Goal: Contribute content

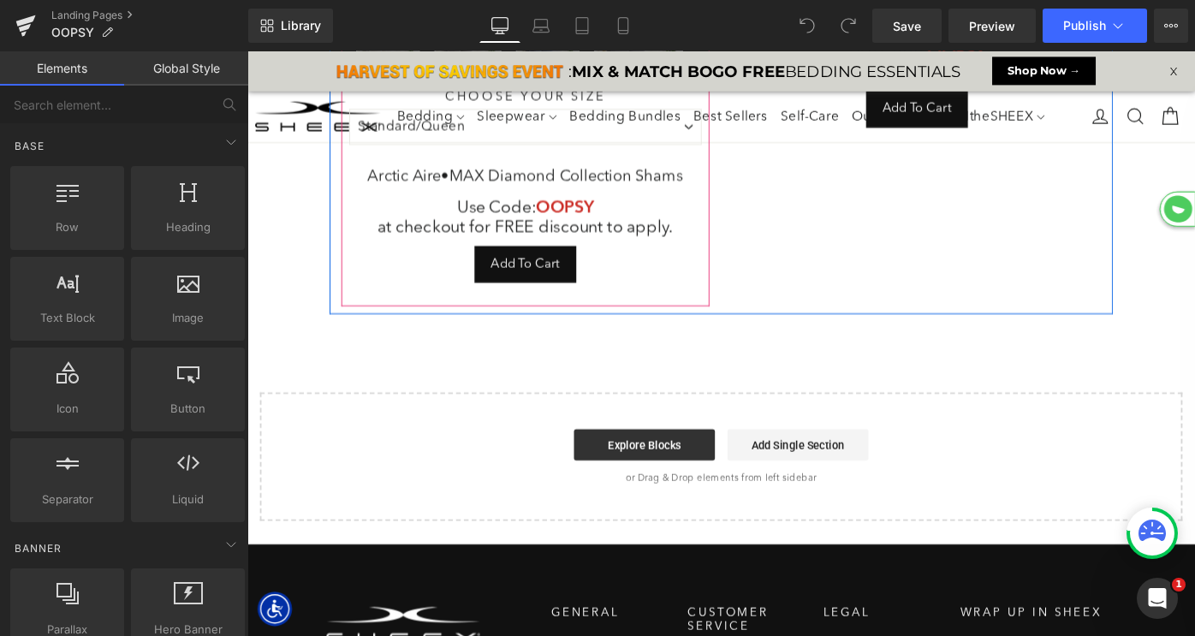
scroll to position [554, 0]
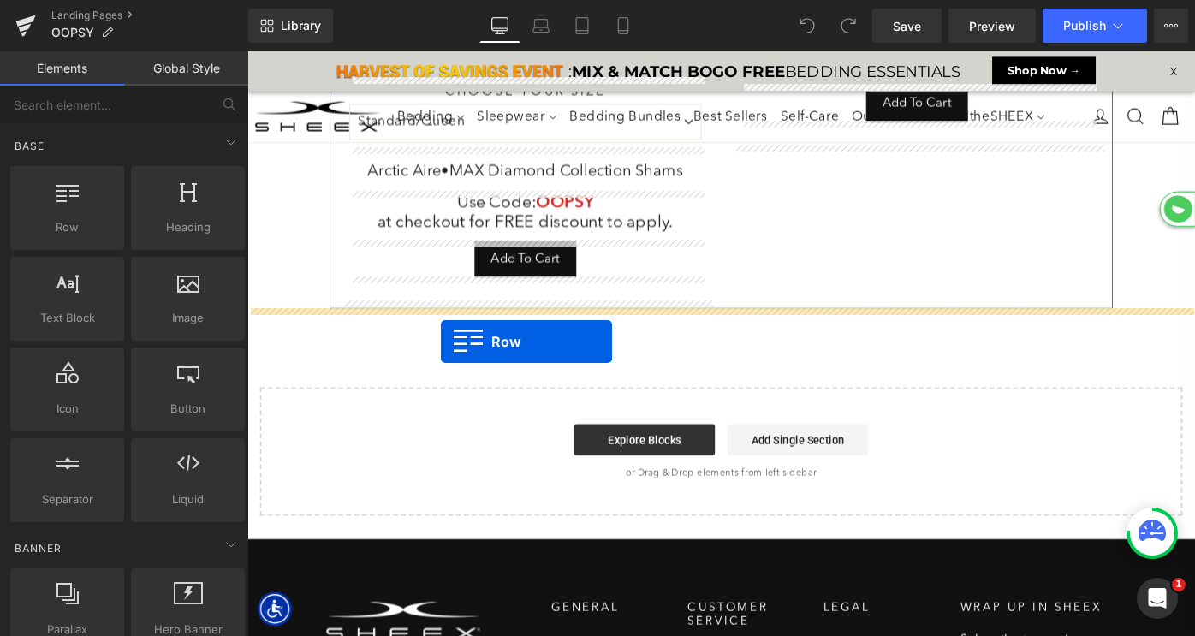
drag, startPoint x: 318, startPoint y: 264, endPoint x: 459, endPoint y: 369, distance: 176.2
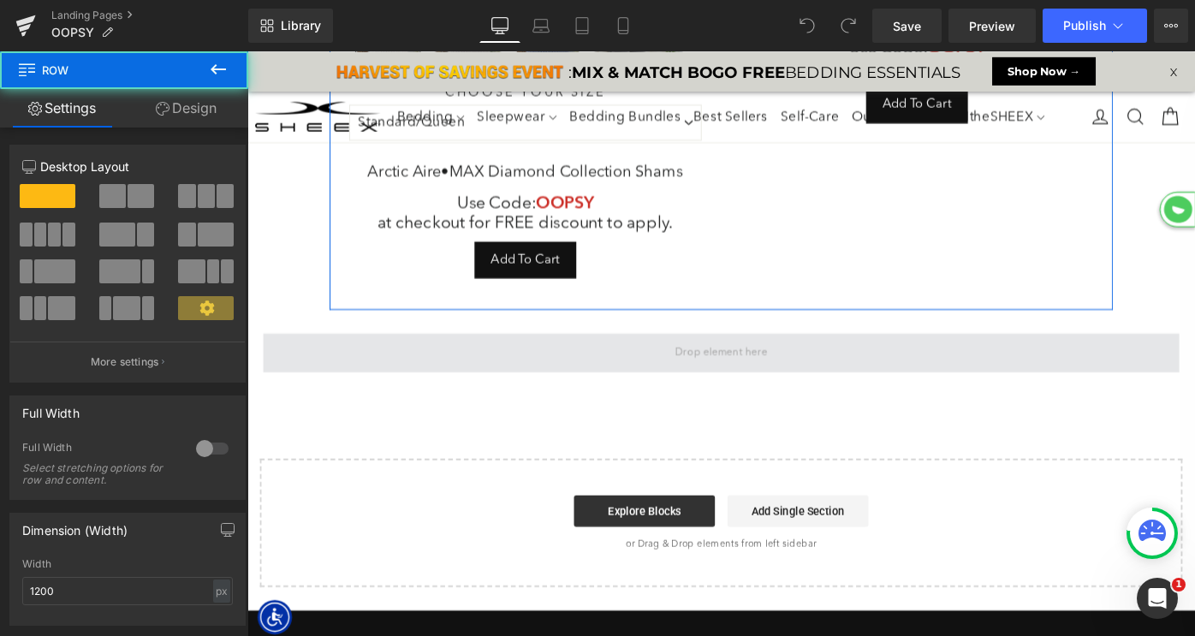
scroll to position [1681, 1036]
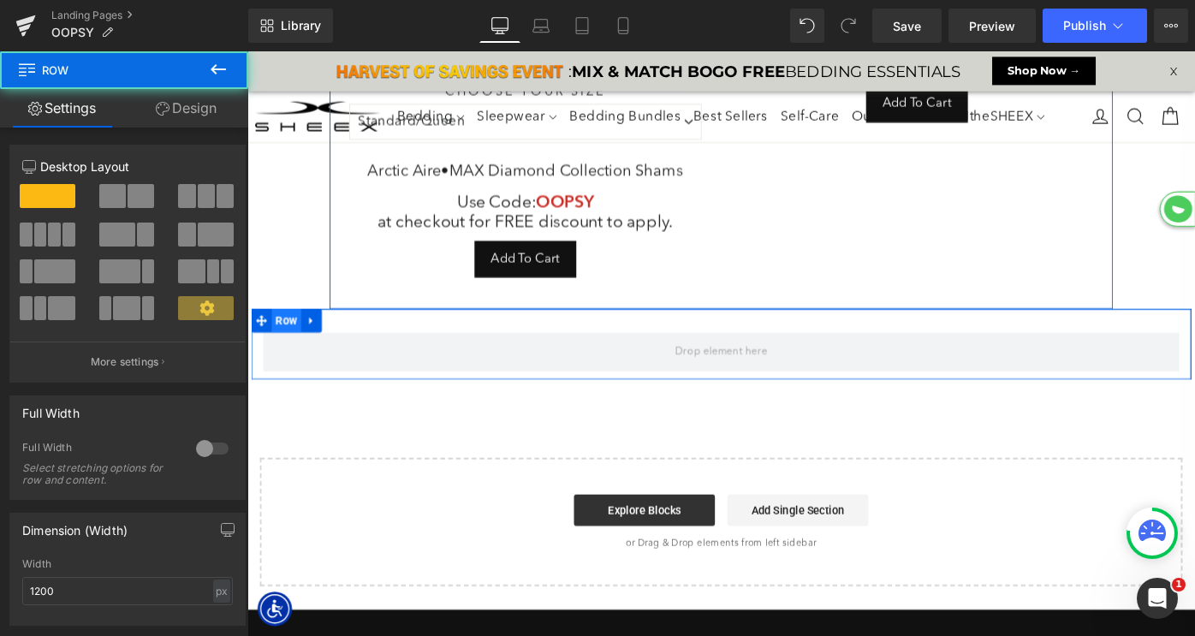
click at [292, 344] on span "Row" at bounding box center [290, 346] width 33 height 26
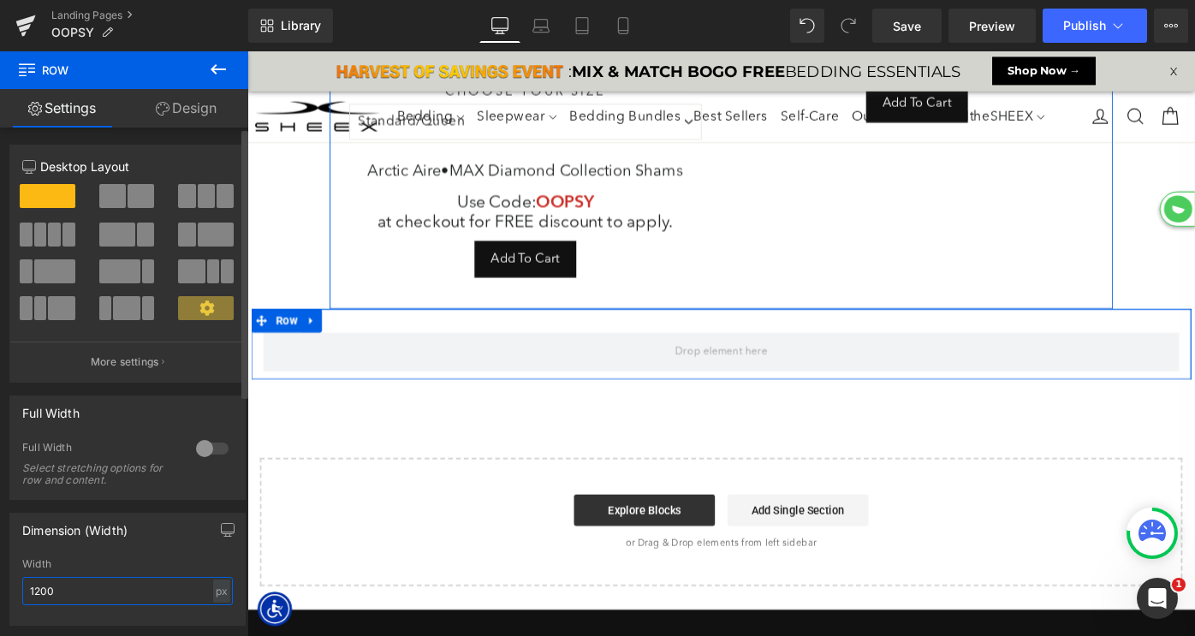
click at [100, 582] on input "1200" at bounding box center [127, 591] width 211 height 28
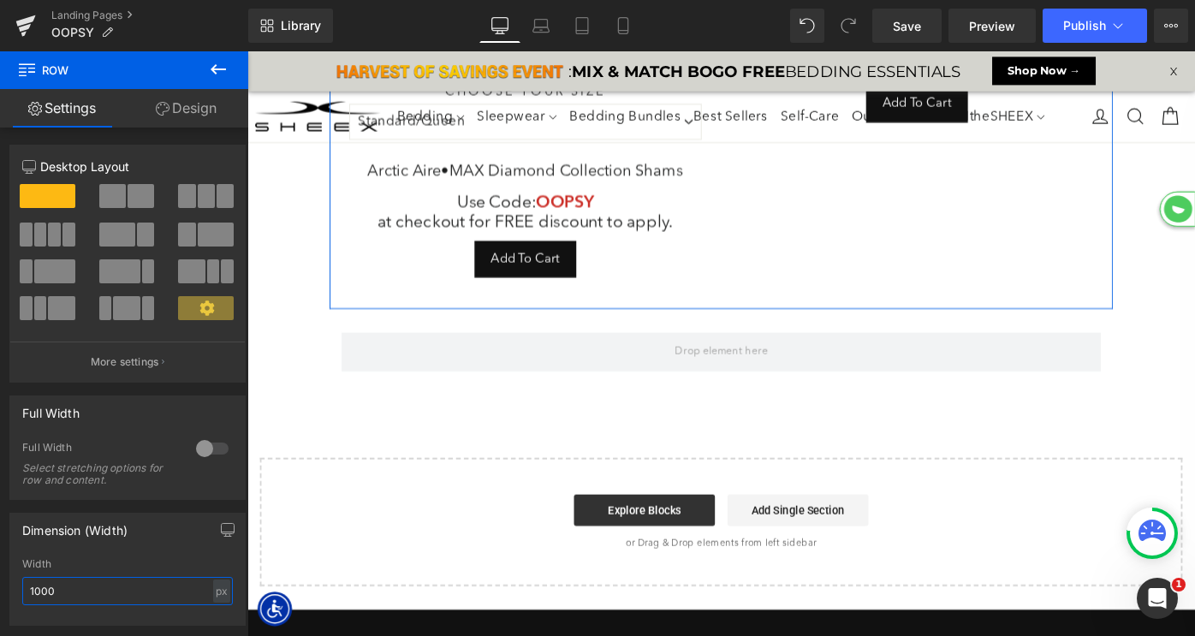
type input "1000"
click at [224, 65] on icon at bounding box center [218, 69] width 21 height 21
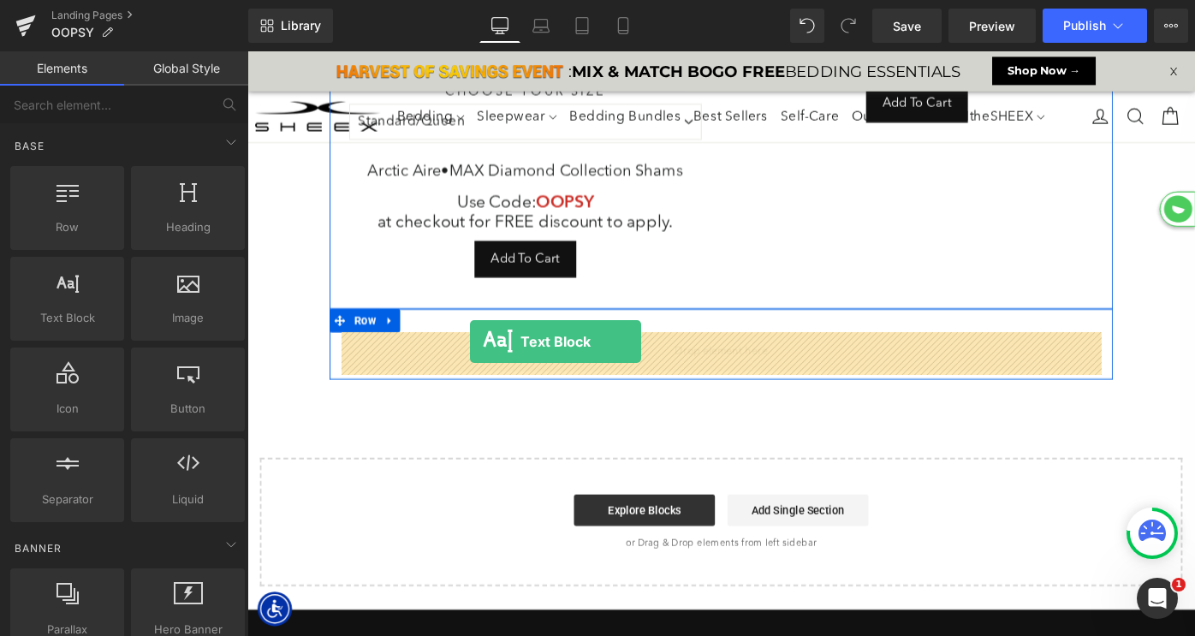
drag, startPoint x: 335, startPoint y: 355, endPoint x: 489, endPoint y: 368, distance: 154.7
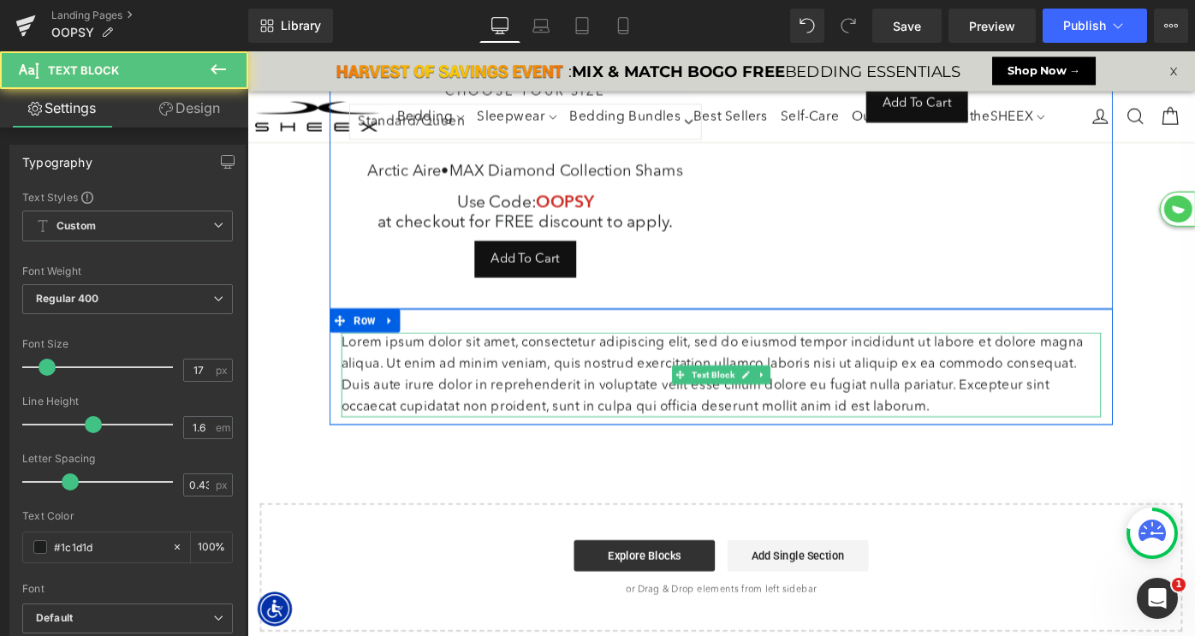
scroll to position [1731, 1036]
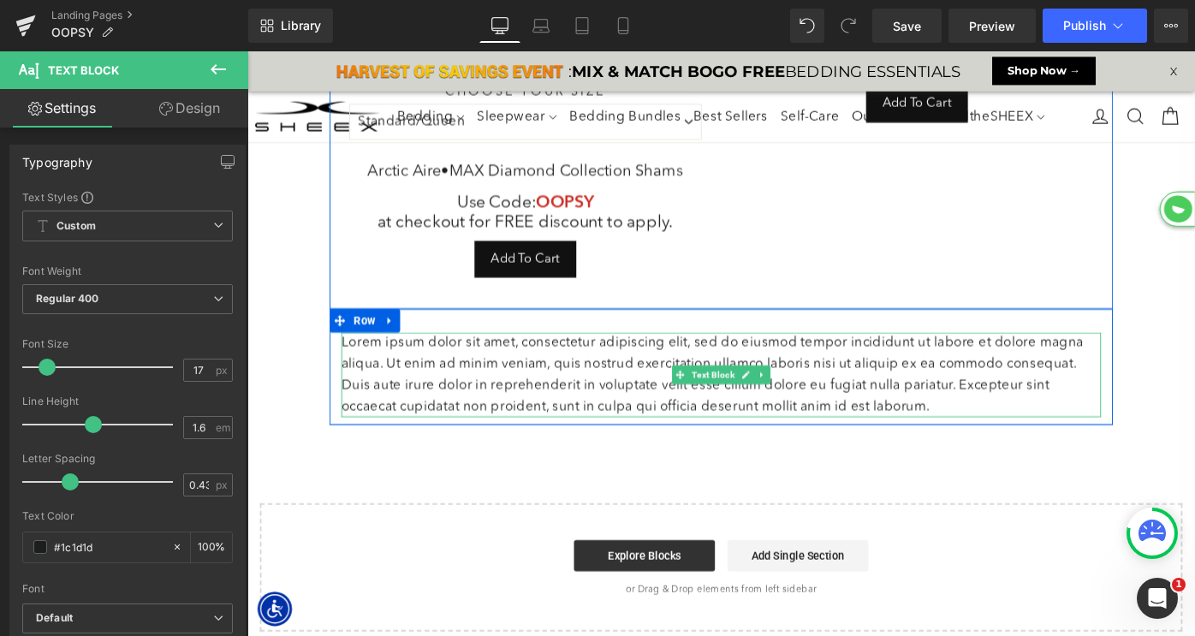
click at [497, 394] on p "Lorem ipsum dolor sit amet, consectetur adipiscing elit, sed do eiusmod tempor …" at bounding box center [765, 405] width 831 height 93
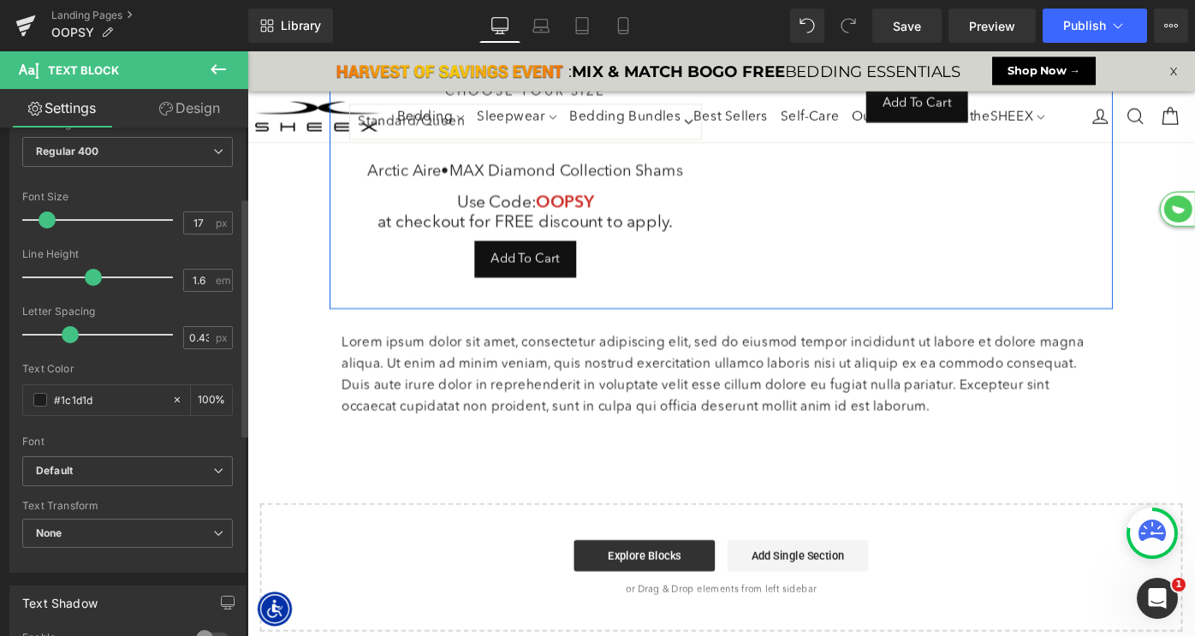
scroll to position [575, 0]
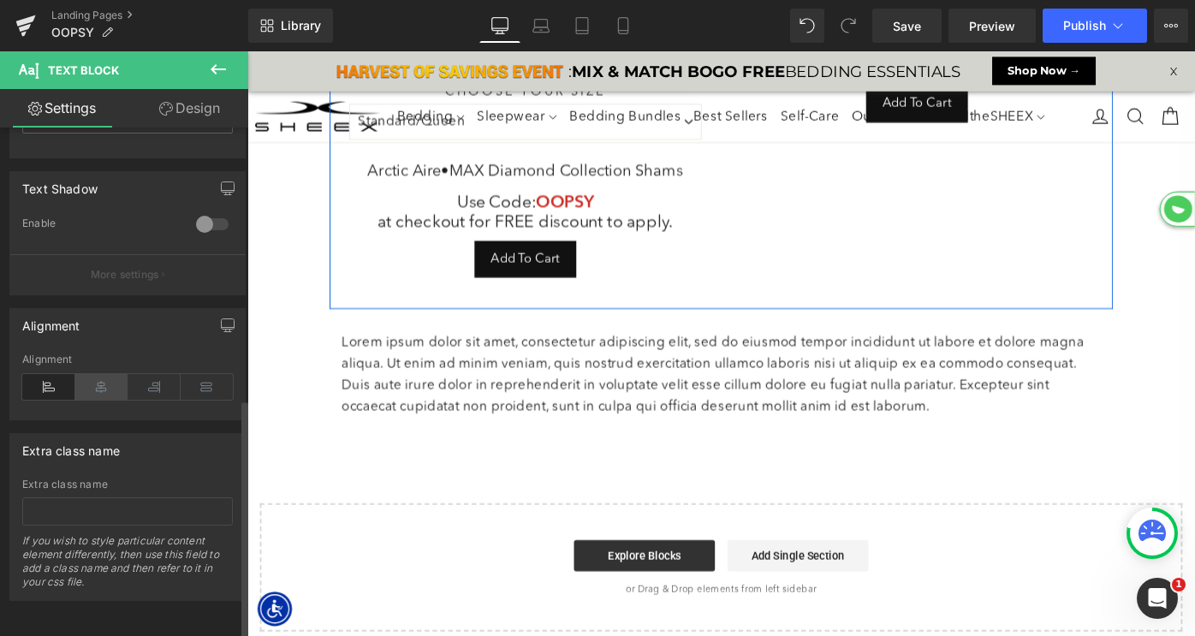
click at [88, 380] on icon at bounding box center [101, 387] width 53 height 26
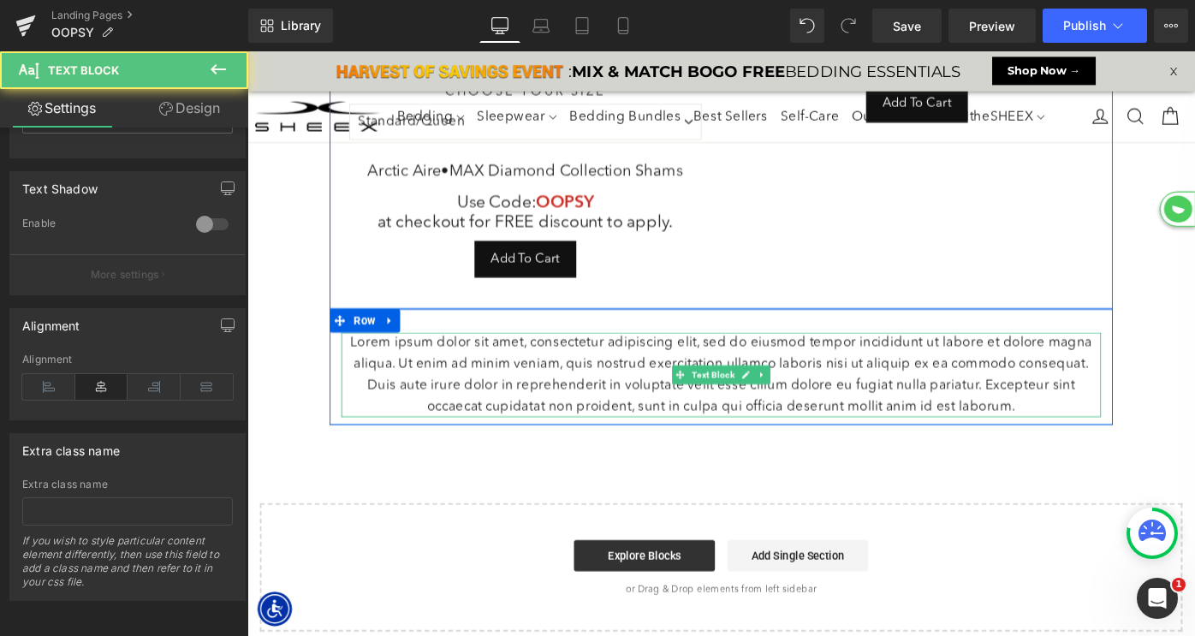
click at [461, 413] on p "Lorem ipsum dolor sit amet, consectetur adipiscing elit, sed do eiusmod tempor …" at bounding box center [765, 405] width 831 height 93
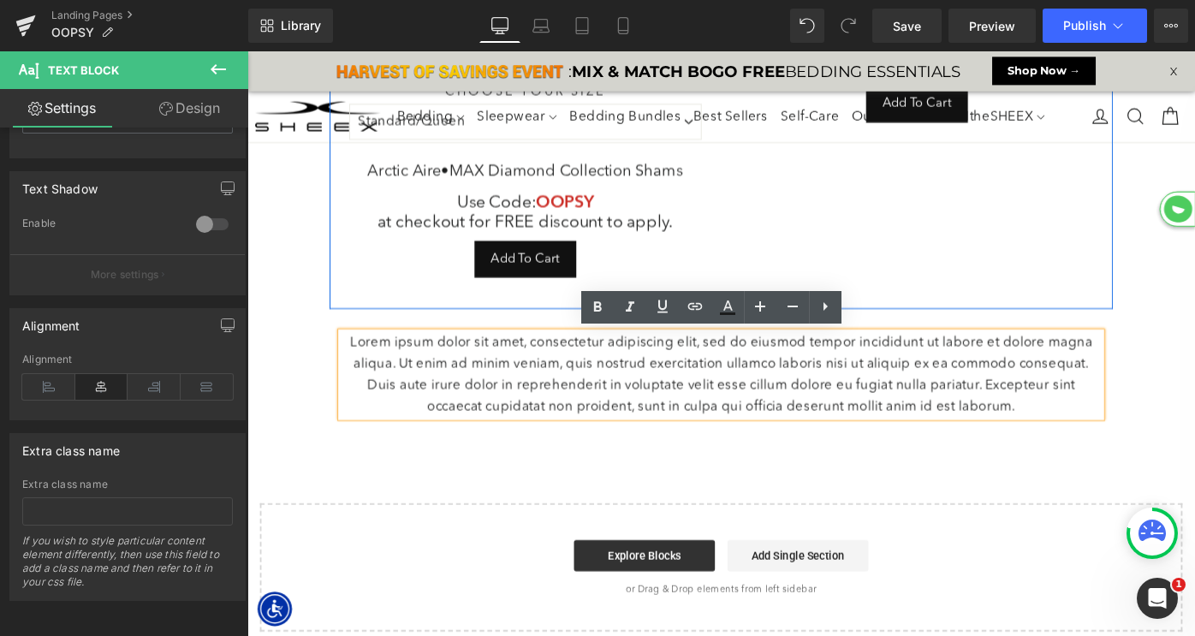
click at [926, 407] on p "Lorem ipsum dolor sit amet, consectetur adipiscing elit, sed do eiusmod tempor …" at bounding box center [765, 405] width 831 height 93
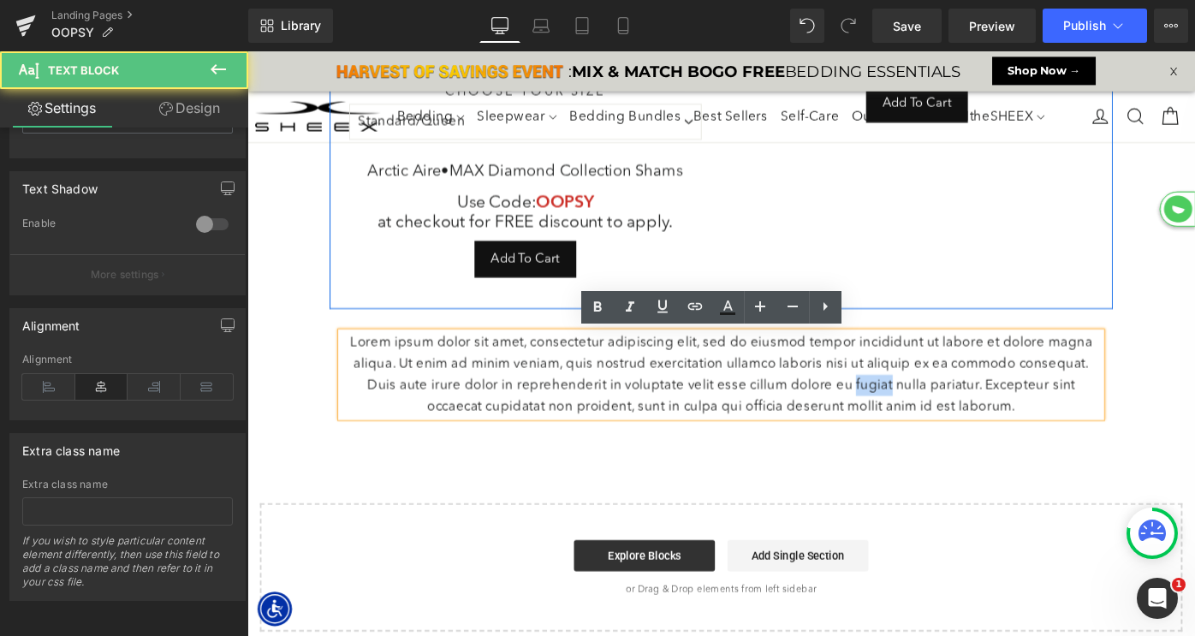
click at [926, 407] on p "Lorem ipsum dolor sit amet, consectetur adipiscing elit, sed do eiusmod tempor …" at bounding box center [765, 405] width 831 height 93
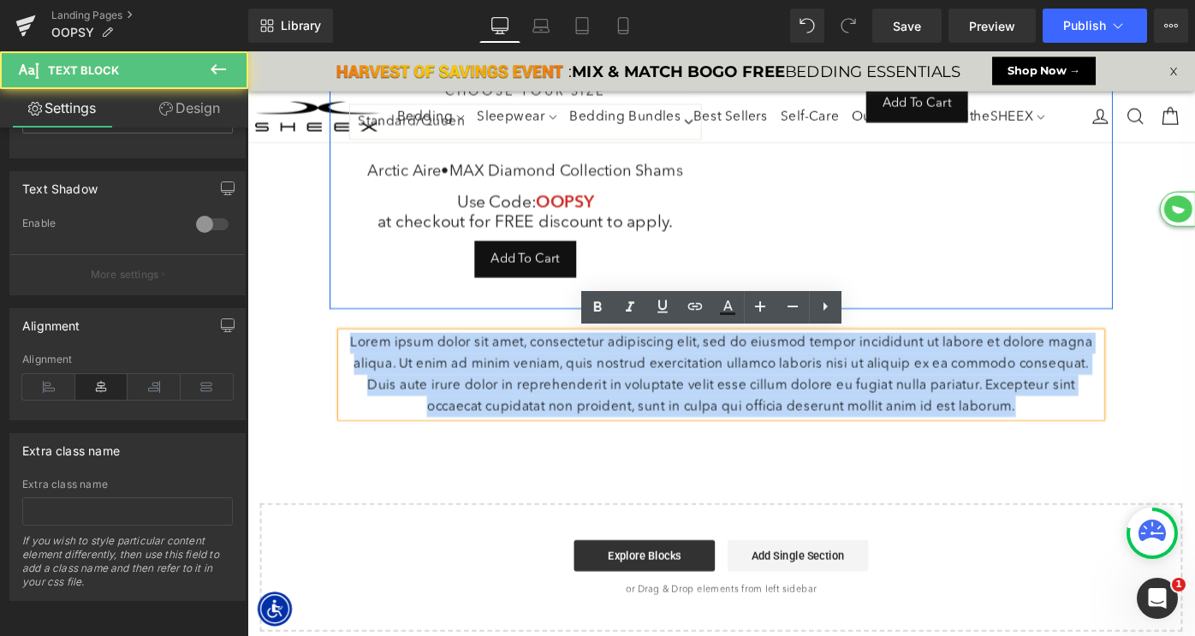
click at [926, 407] on p "Lorem ipsum dolor sit amet, consectetur adipiscing elit, sed do eiusmod tempor …" at bounding box center [765, 405] width 831 height 93
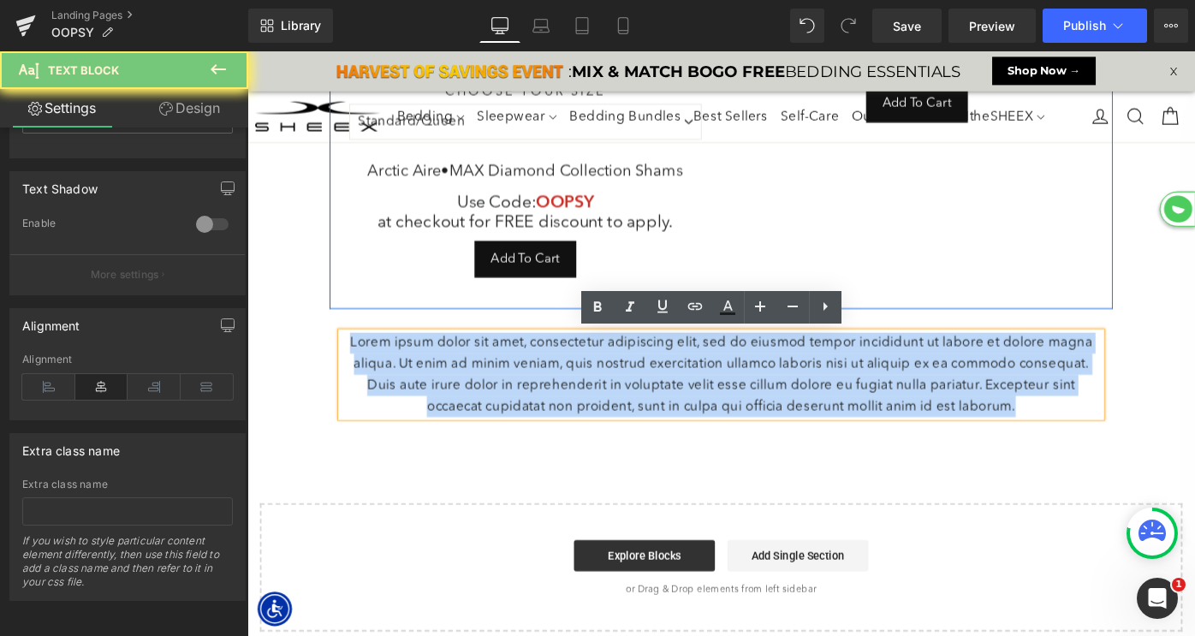
click at [926, 407] on p "Lorem ipsum dolor sit amet, consectetur adipiscing elit, sed do eiusmod tempor …" at bounding box center [765, 405] width 831 height 93
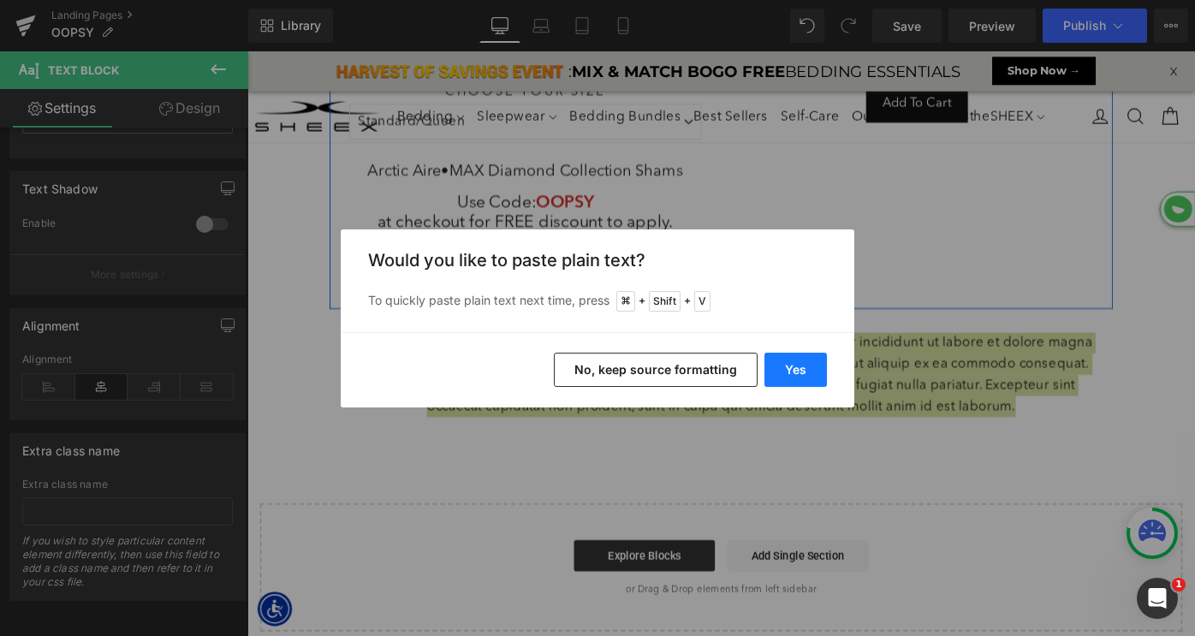
click at [798, 364] on button "Yes" at bounding box center [796, 370] width 63 height 34
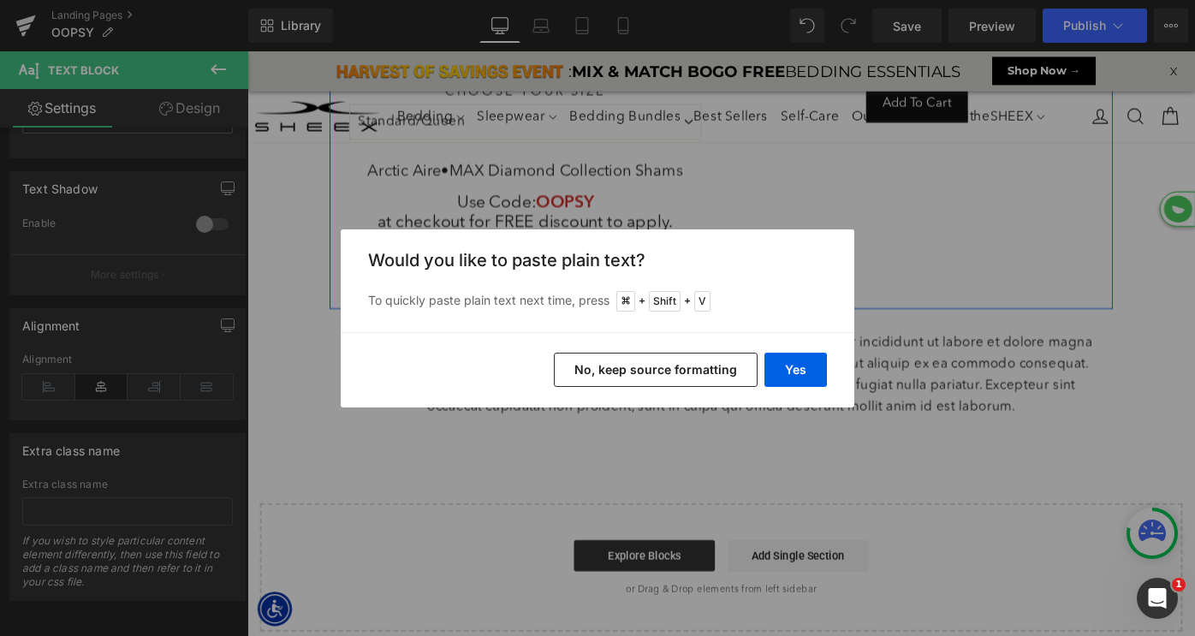
scroll to position [1755, 1036]
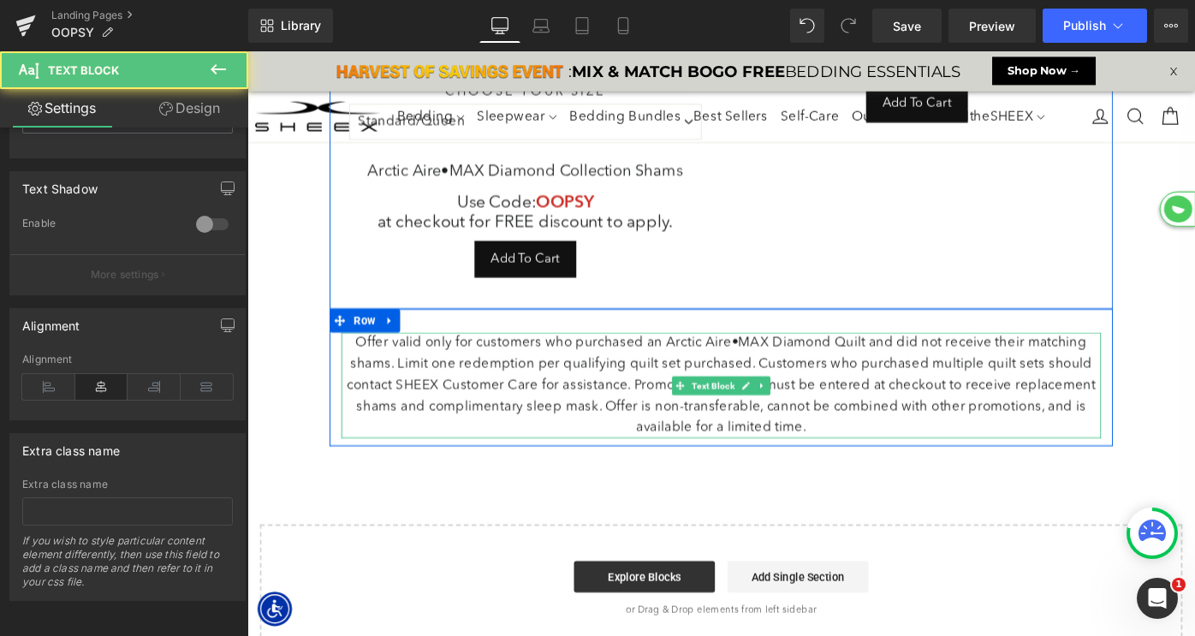
click at [365, 369] on p "Offer valid only for customers who purchased an Arctic Aire•MAX Diamond Quilt a…" at bounding box center [765, 417] width 831 height 116
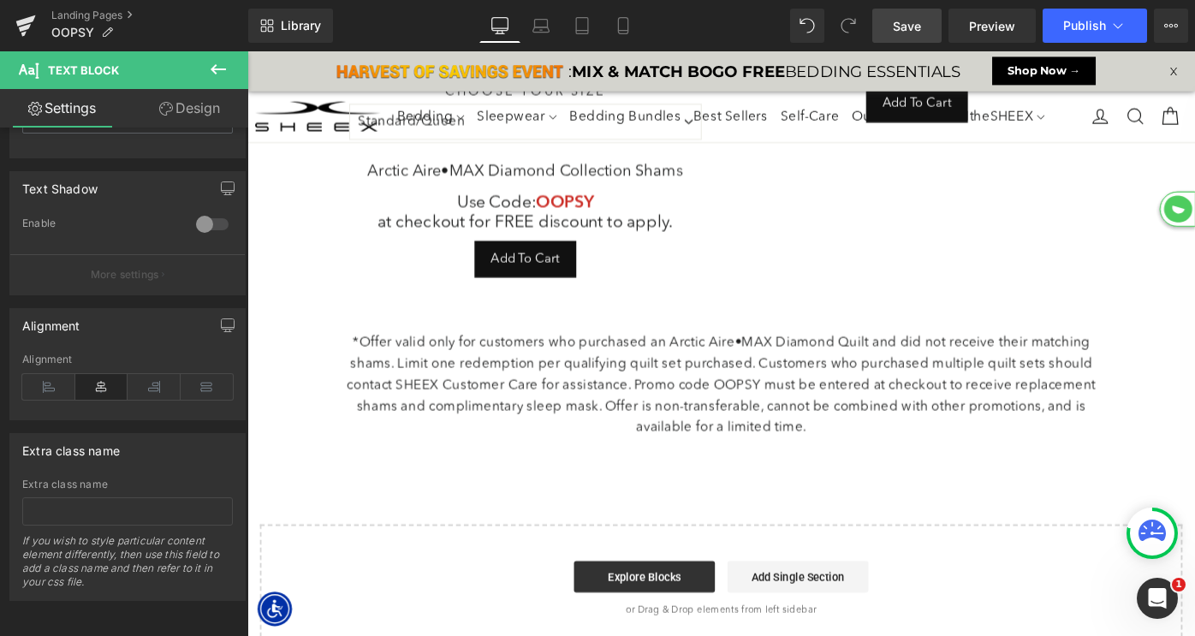
click at [911, 27] on span "Save" at bounding box center [907, 26] width 28 height 18
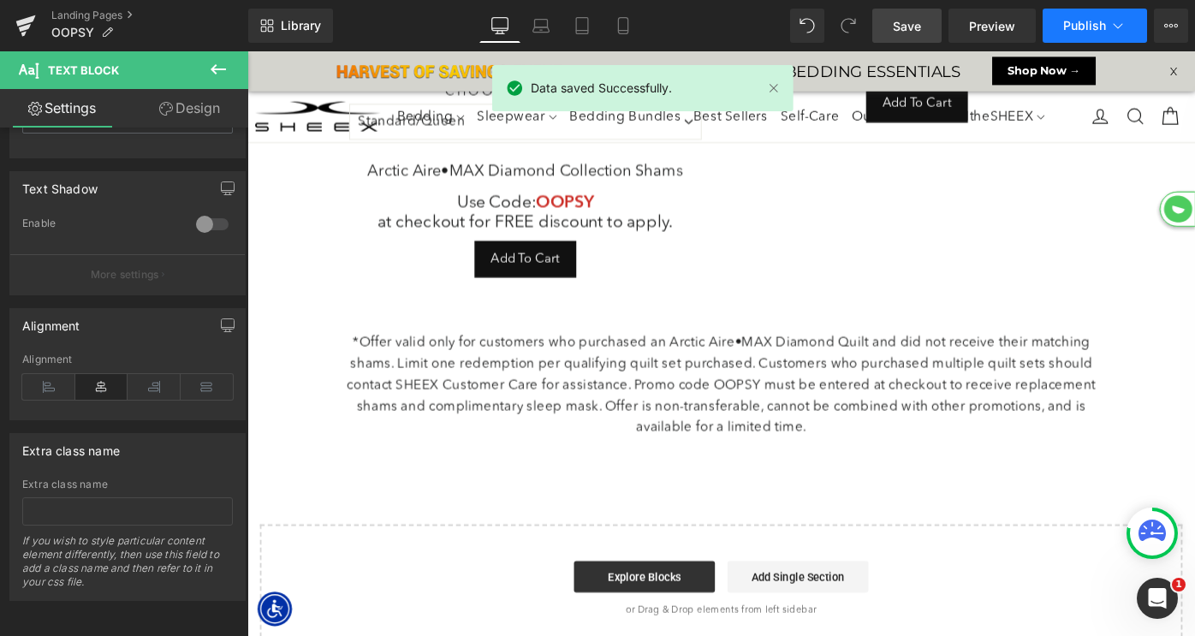
click at [1075, 21] on span "Publish" at bounding box center [1085, 26] width 43 height 14
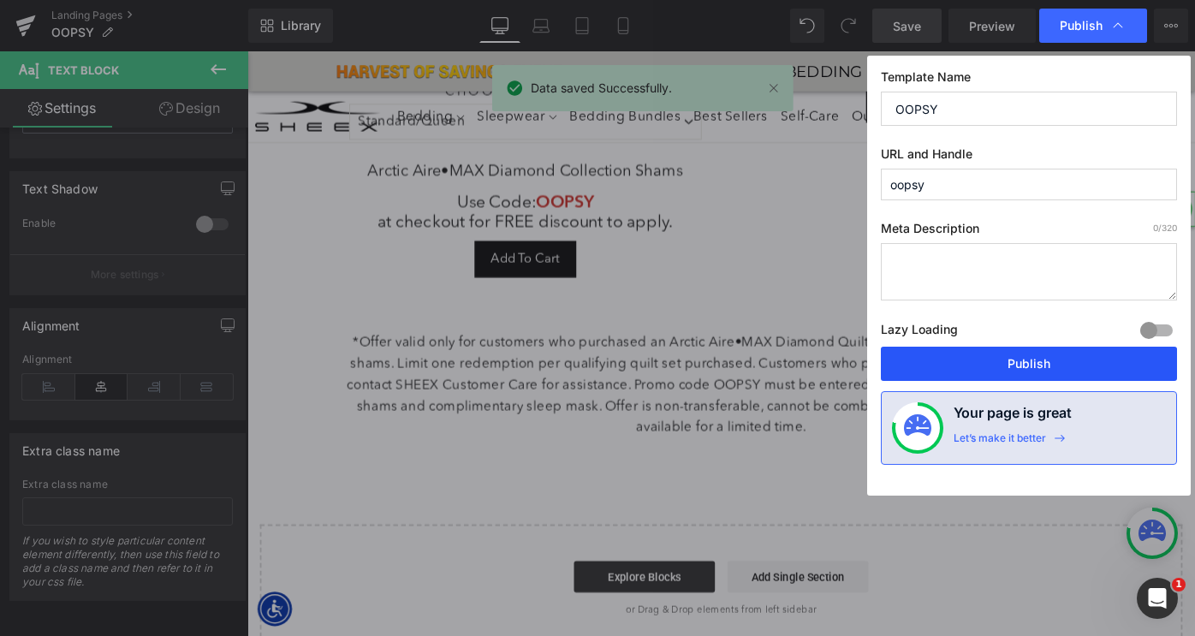
click at [974, 359] on button "Publish" at bounding box center [1029, 364] width 296 height 34
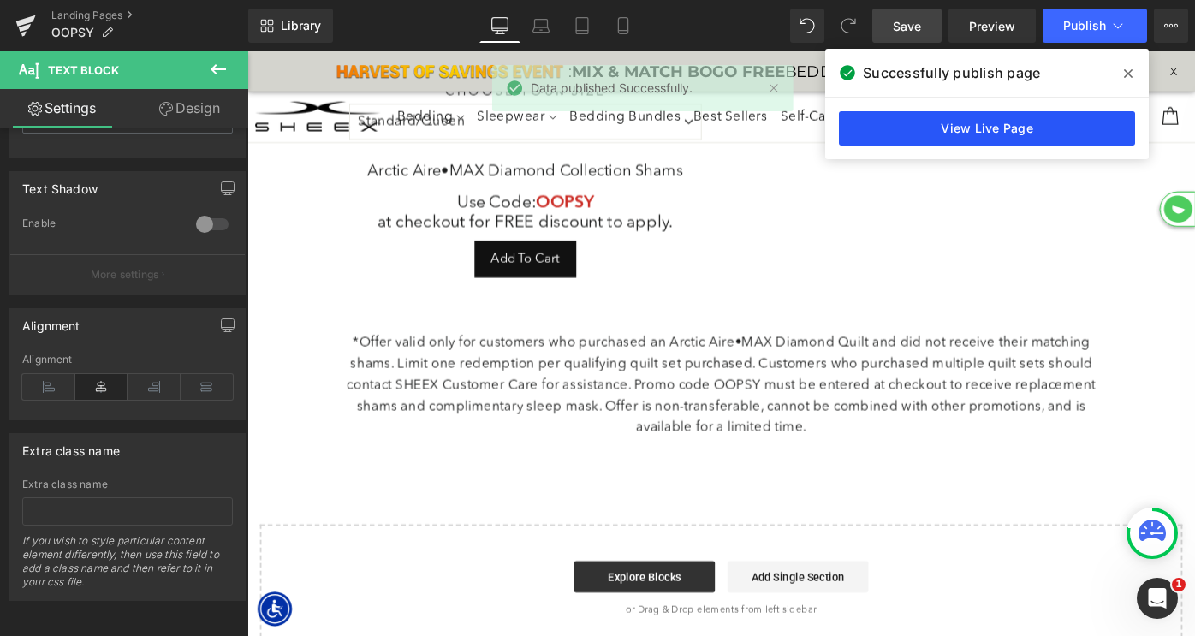
click at [999, 126] on link "View Live Page" at bounding box center [987, 128] width 296 height 34
